Goal: Task Accomplishment & Management: Complete application form

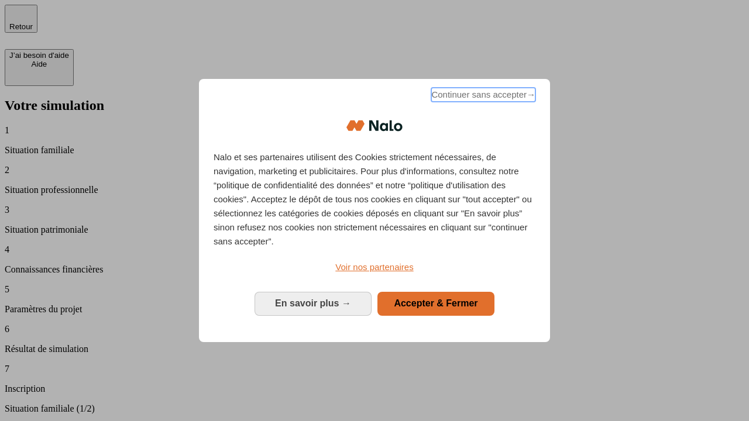
click at [482, 97] on span "Continuer sans accepter →" at bounding box center [483, 95] width 104 height 14
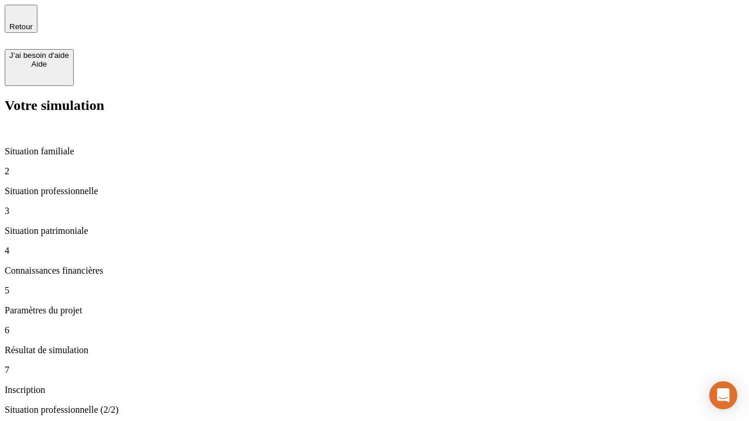
type input "30 000"
type input "1 000"
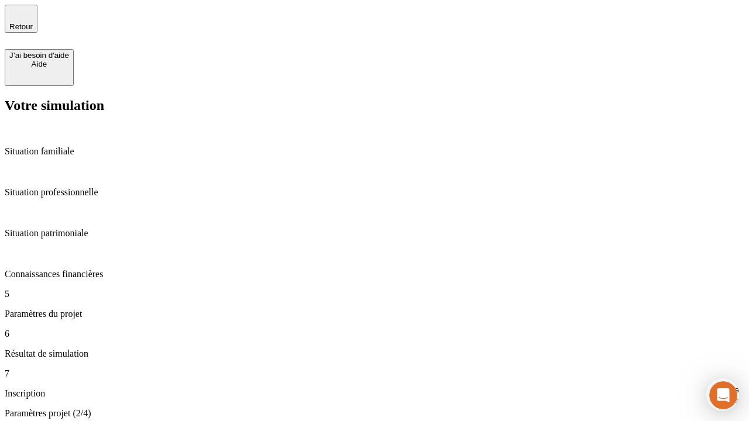
type input "65"
type input "5 000"
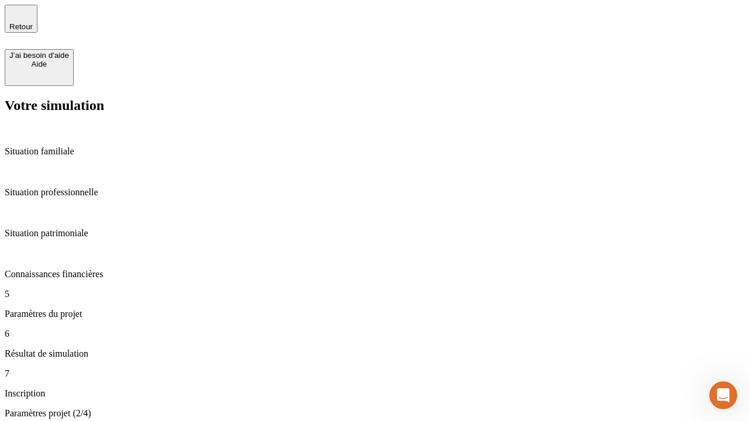
type input "640"
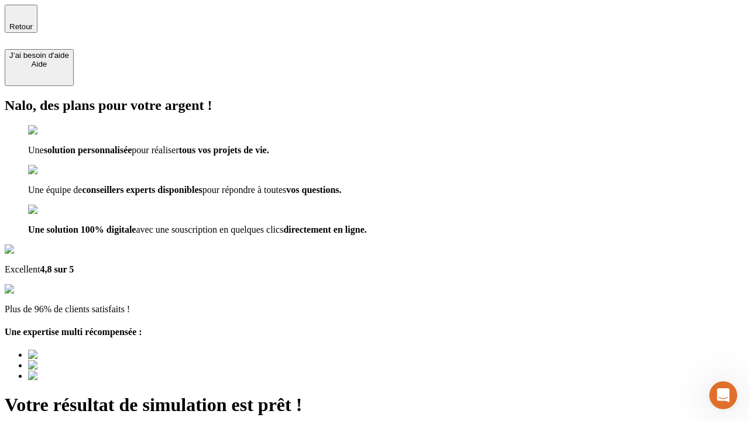
type input "[EMAIL_ADDRESS][DOMAIN_NAME]"
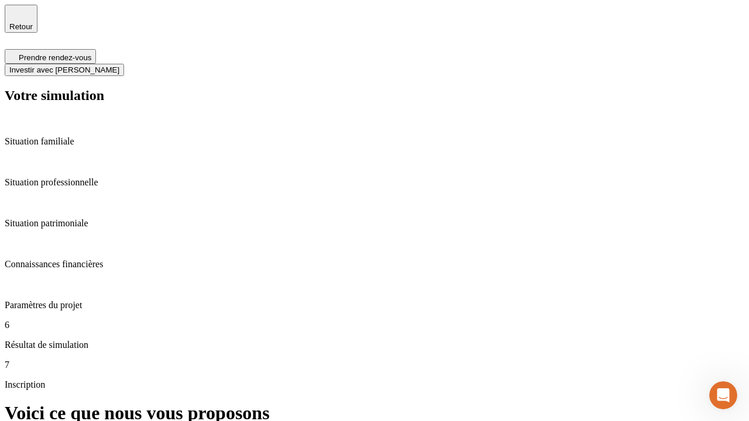
click at [119, 66] on span "Investir avec [PERSON_NAME]" at bounding box center [64, 70] width 110 height 9
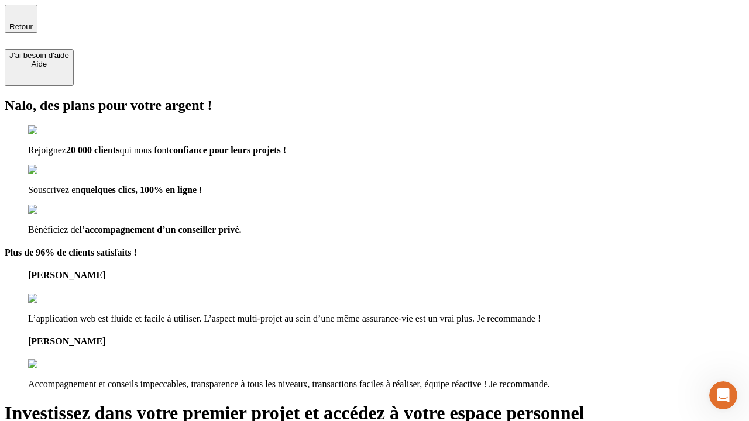
type input "[EMAIL_ADDRESS][DOMAIN_NAME]"
